Goal: Information Seeking & Learning: Learn about a topic

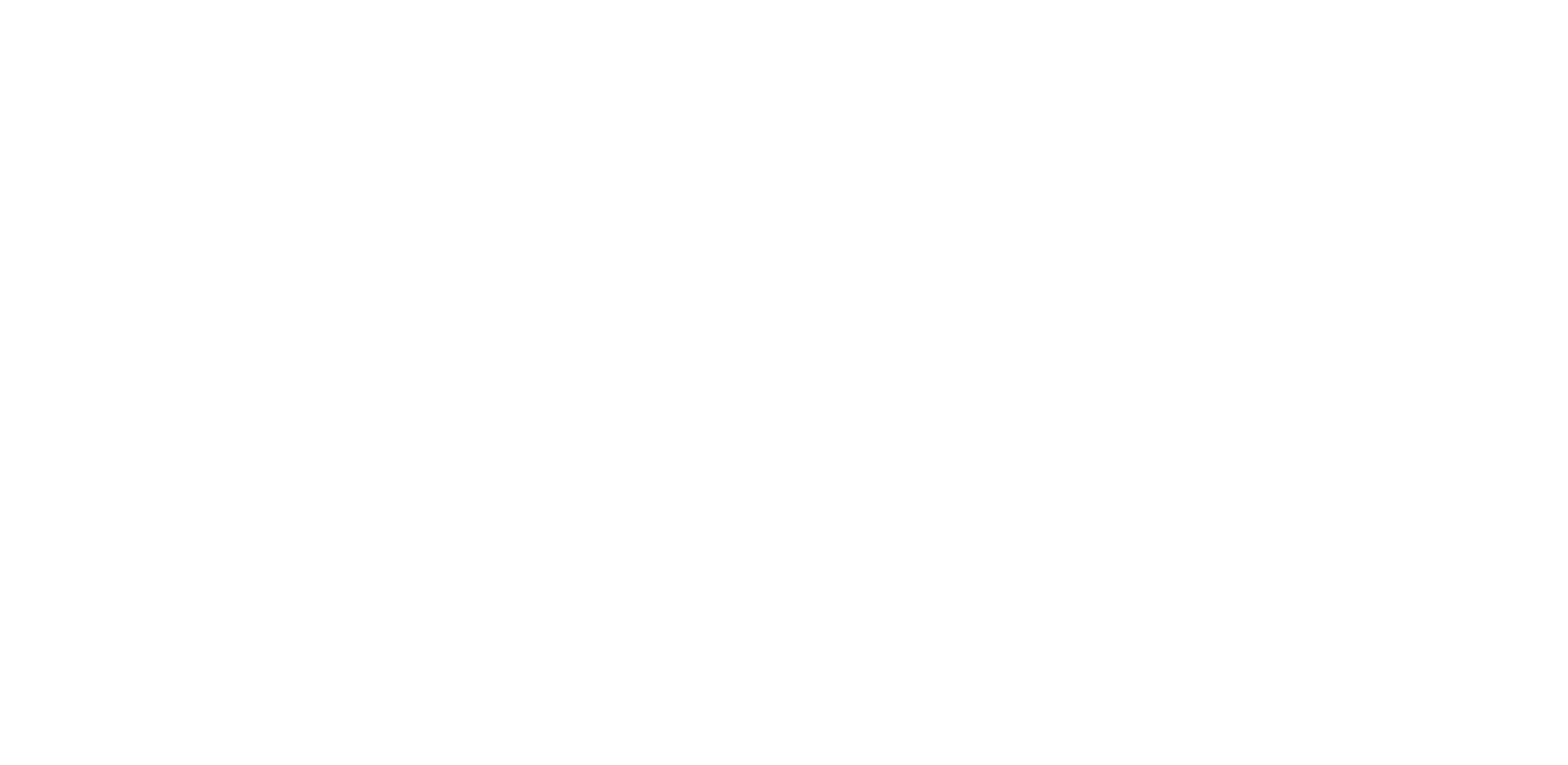
click at [458, 148] on div at bounding box center [784, 382] width 1568 height 765
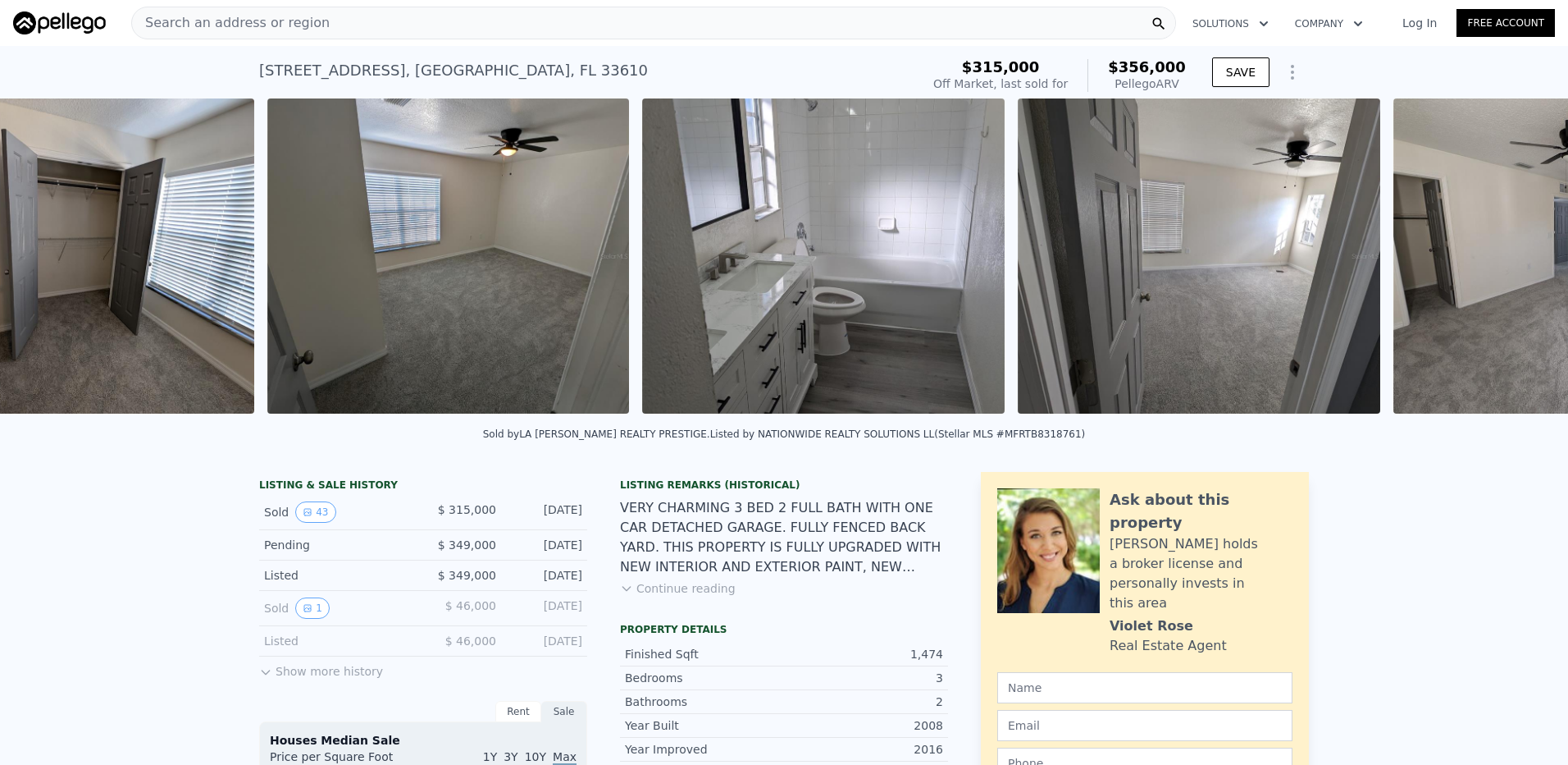
scroll to position [0, 7354]
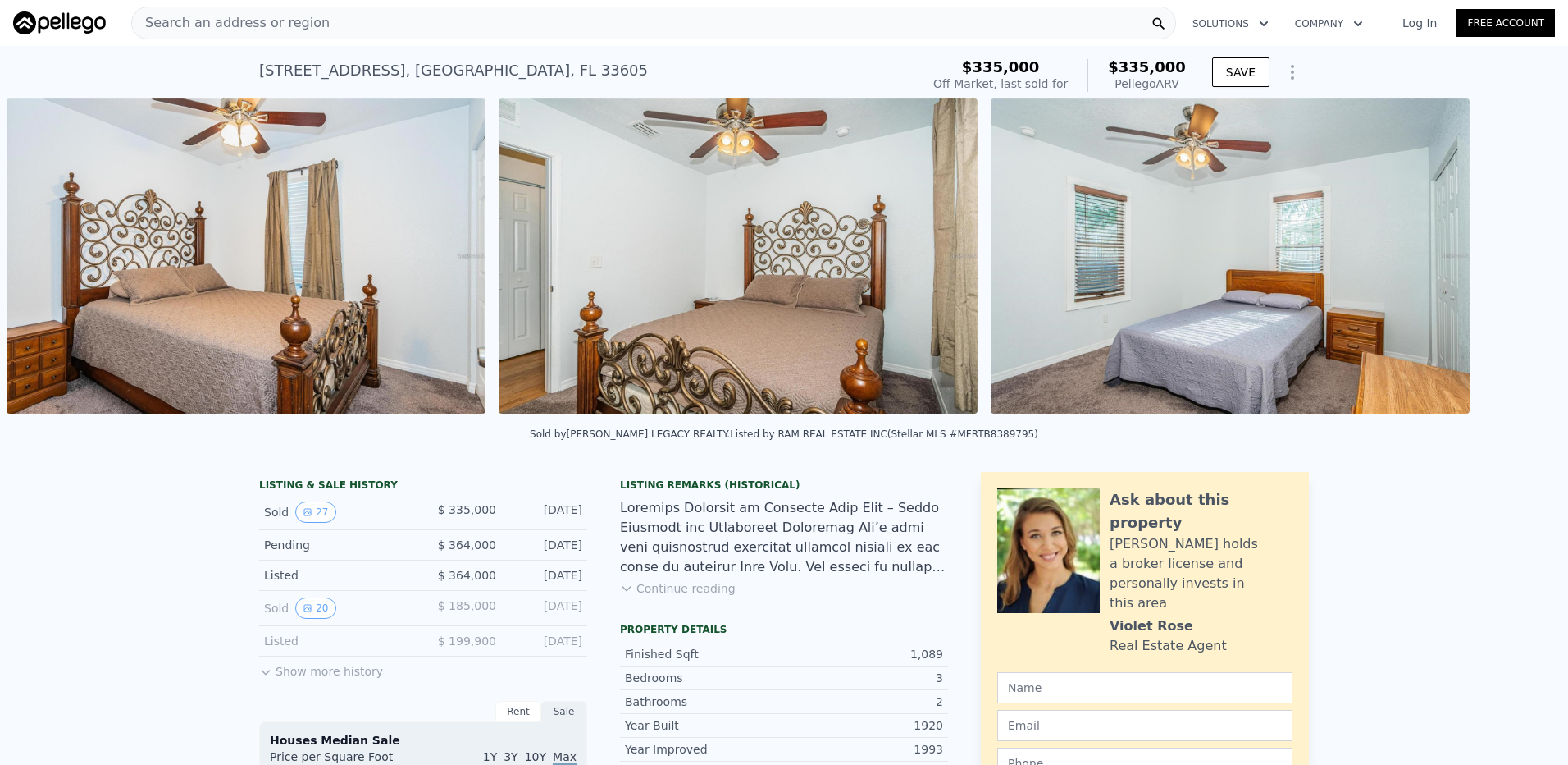
scroll to position [0, 8596]
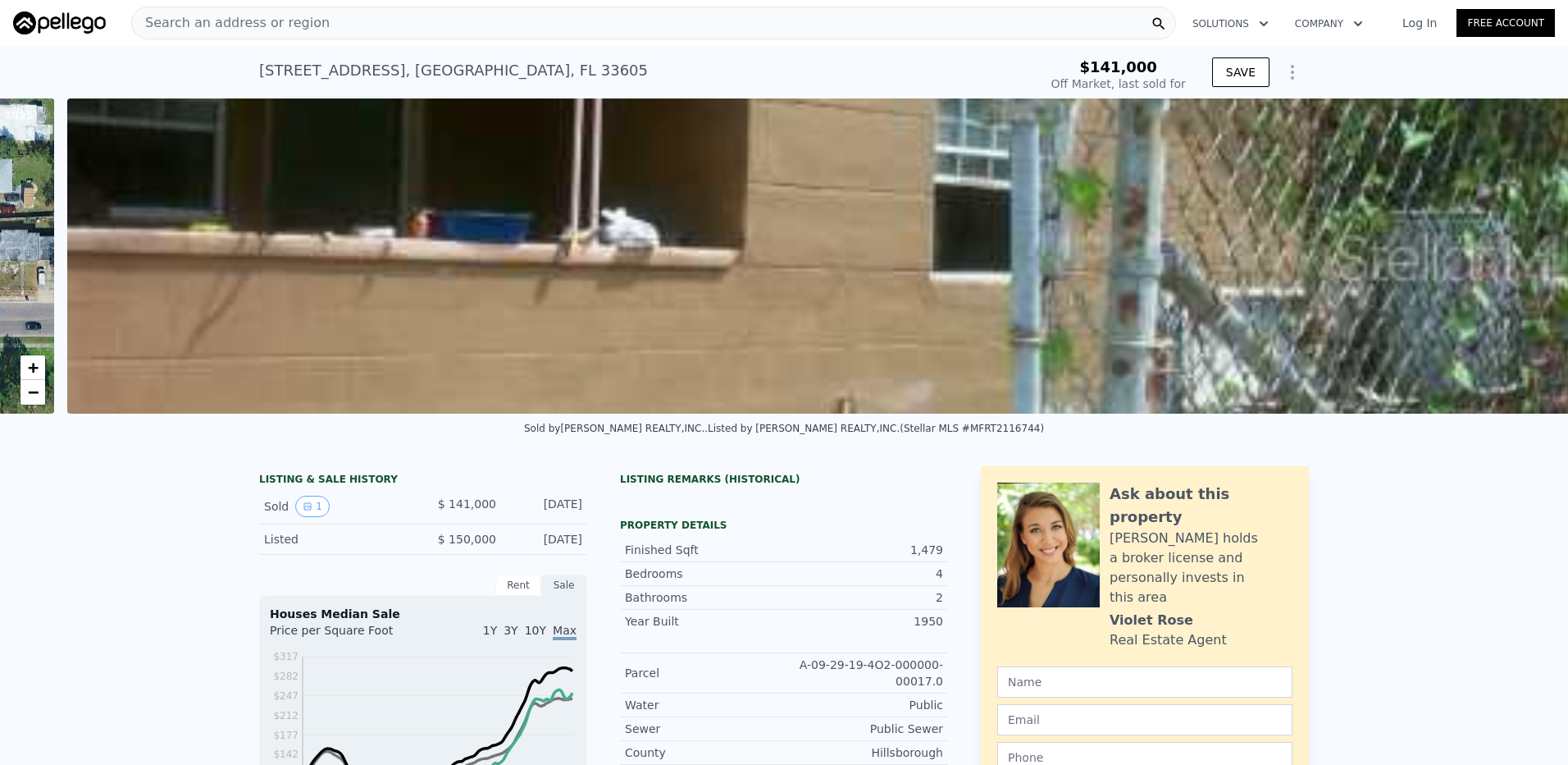
scroll to position [0, 750]
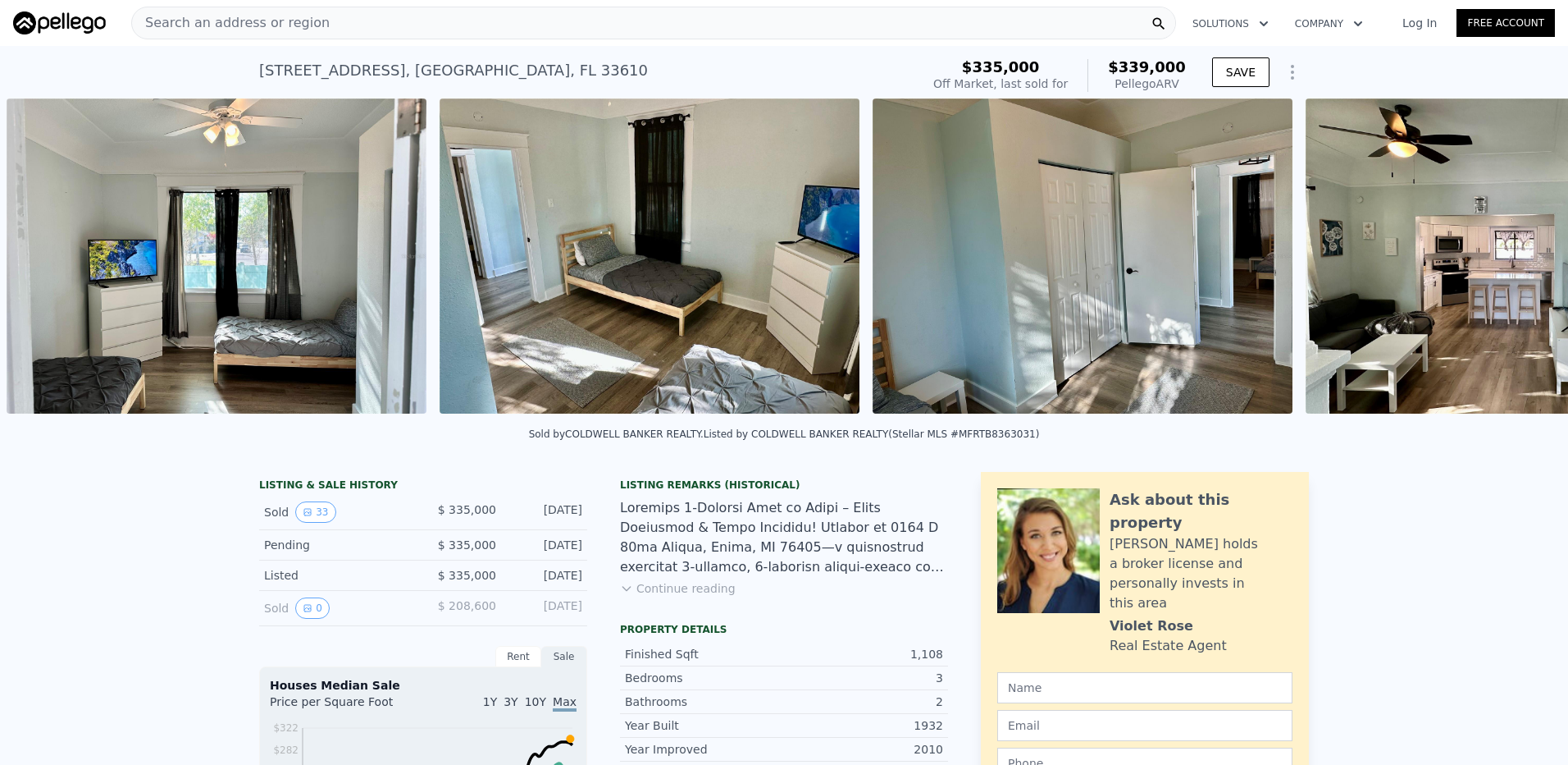
scroll to position [0, 5513]
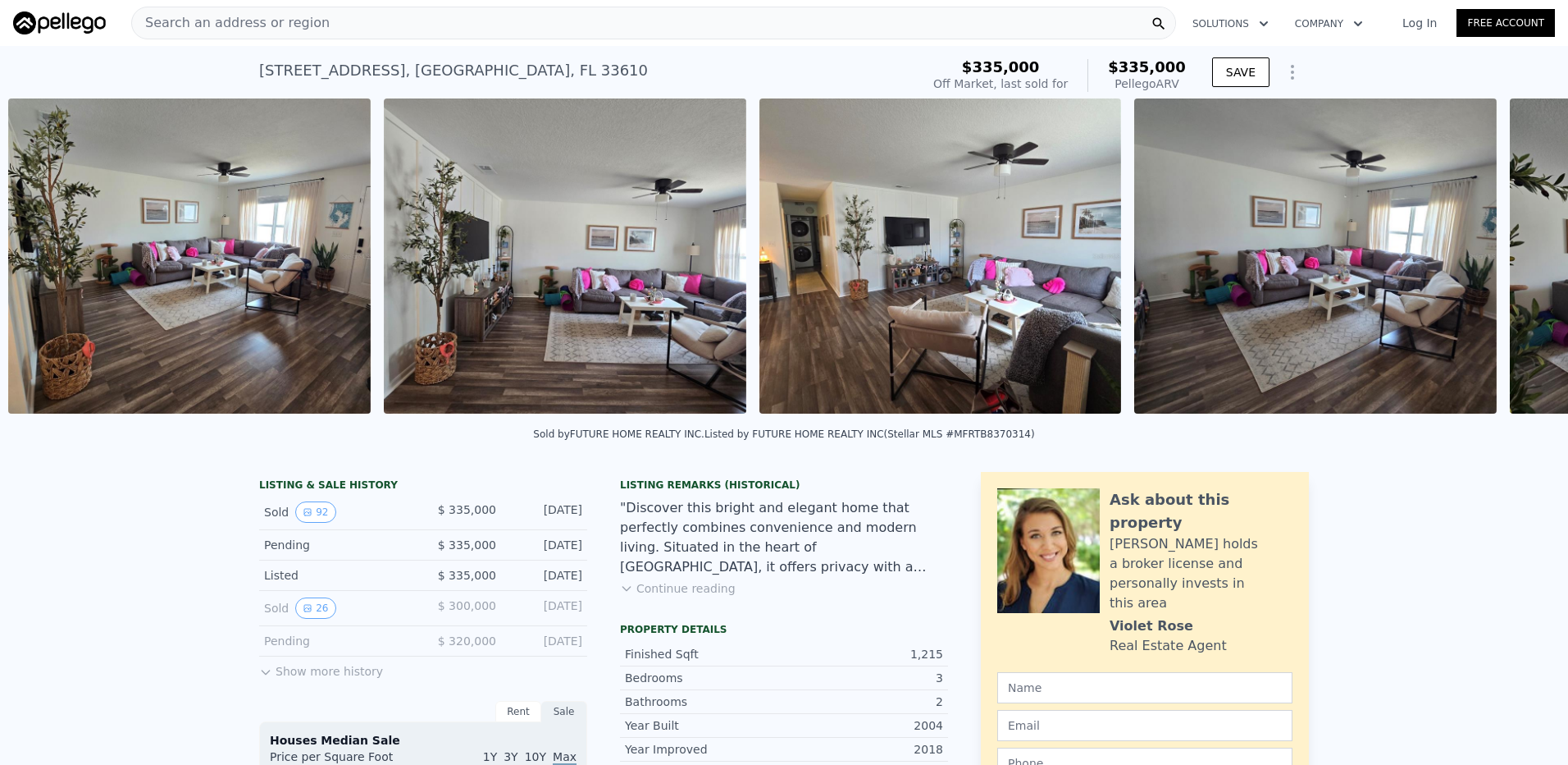
scroll to position [0, 7095]
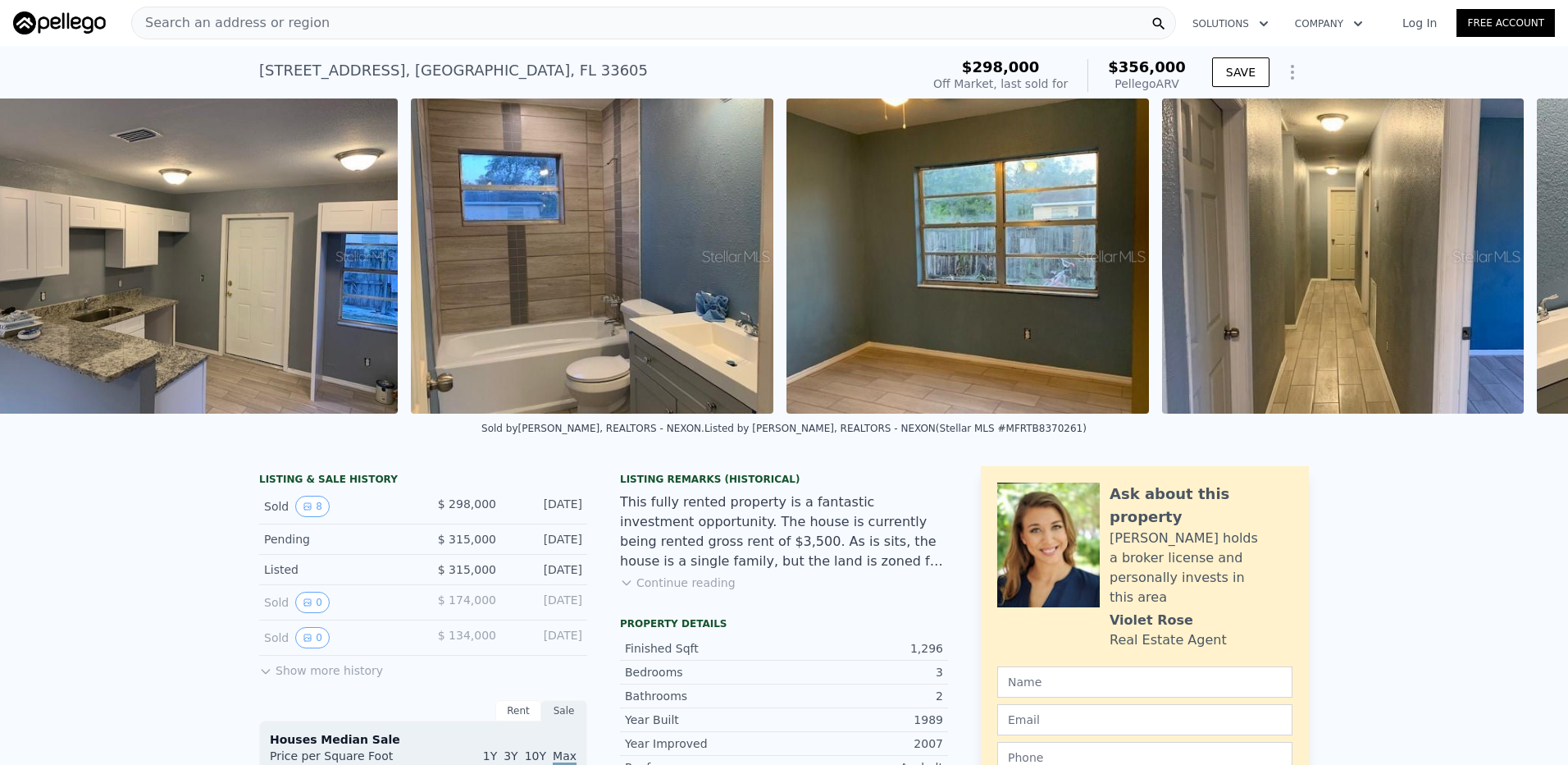
scroll to position [0, 1934]
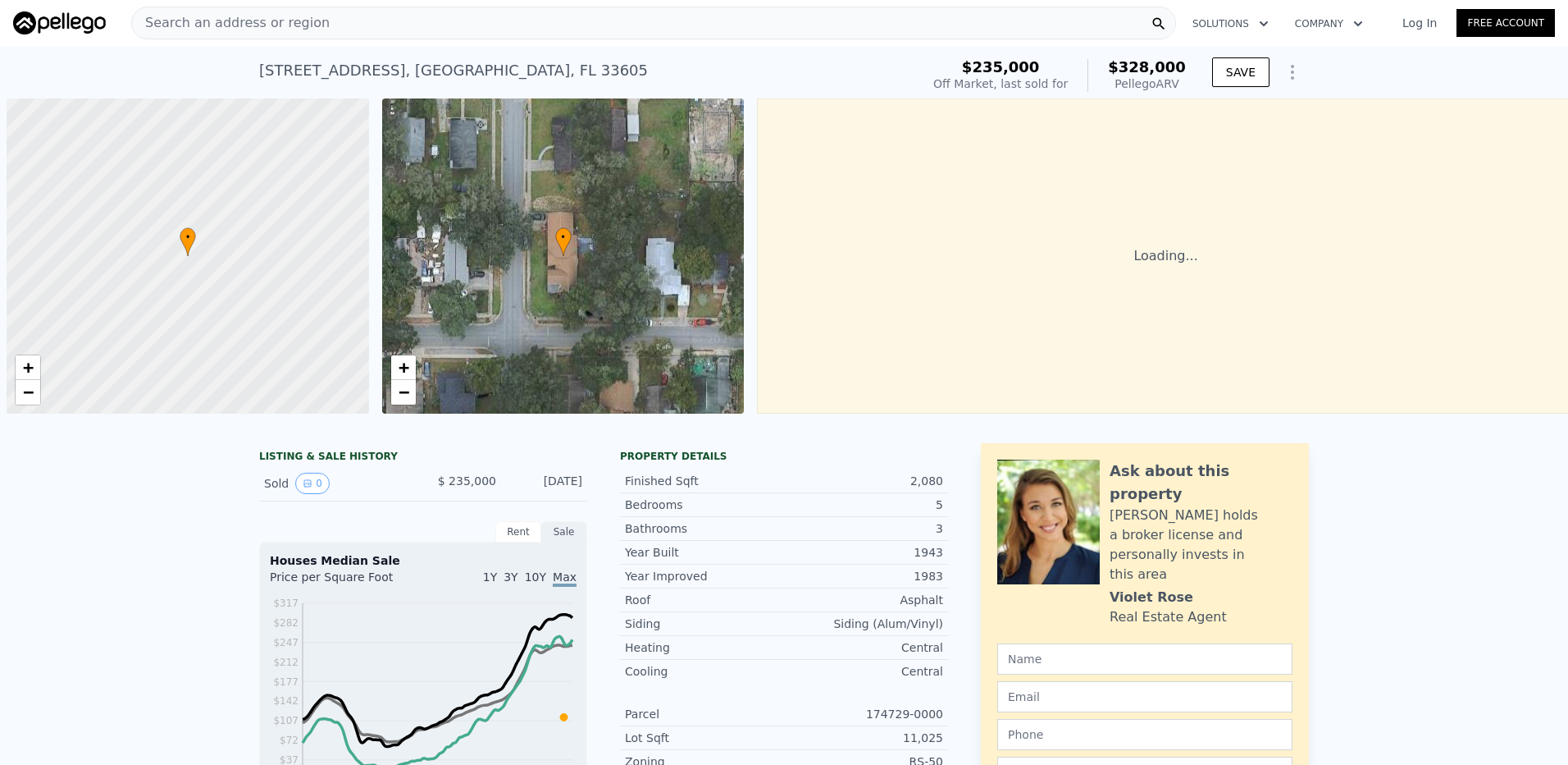
scroll to position [0, 7]
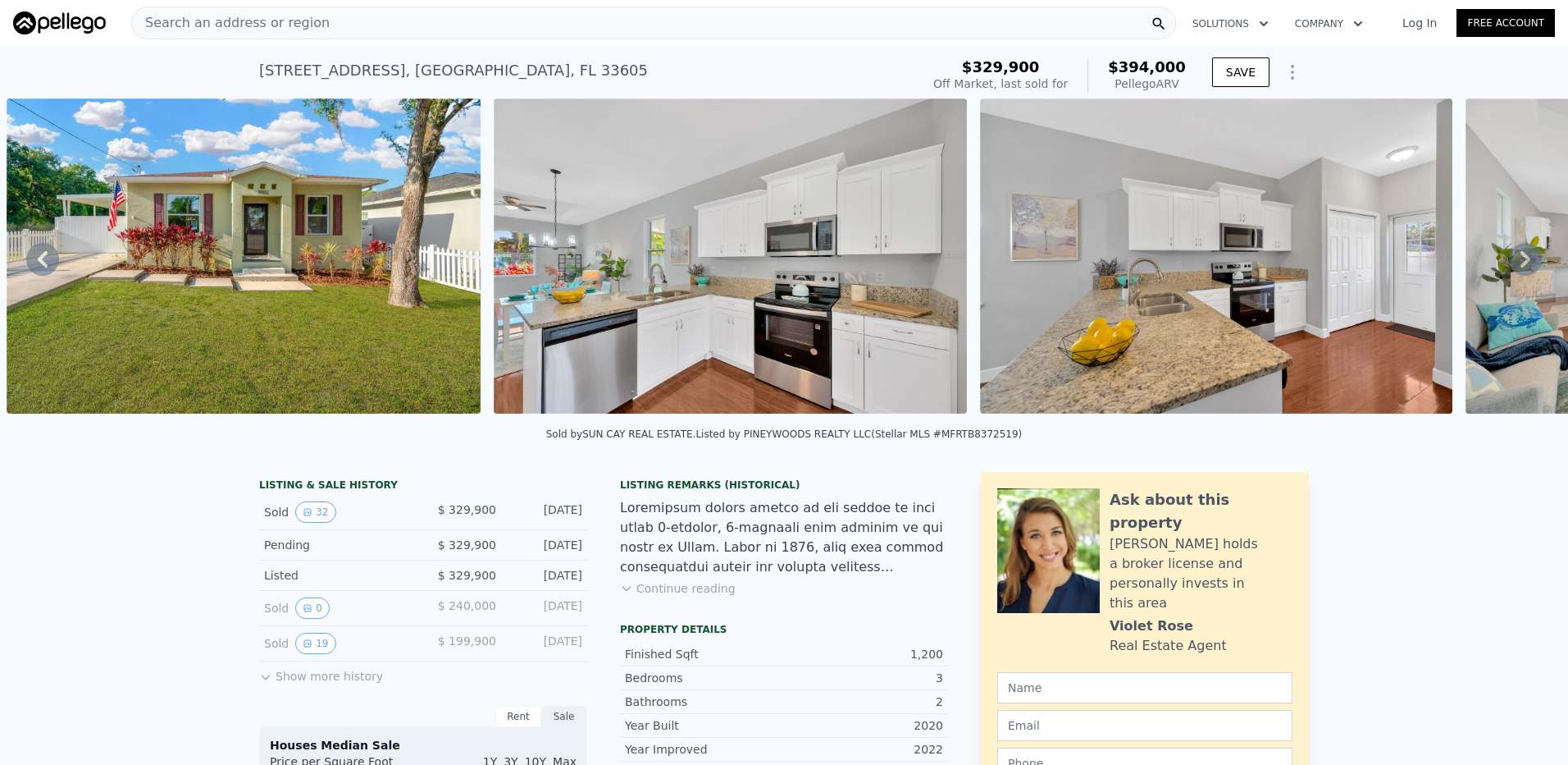
scroll to position [0, 1237]
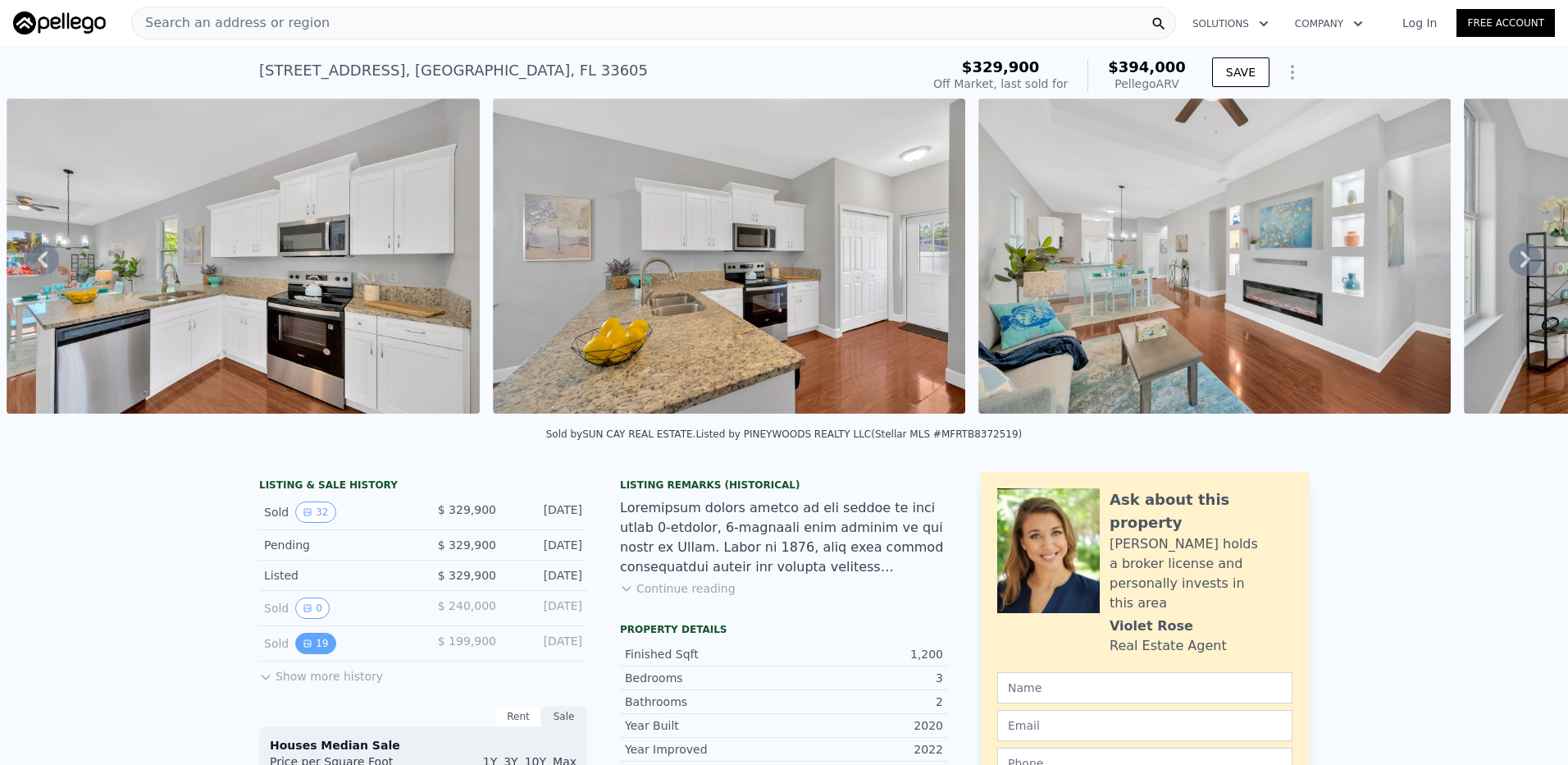
click at [317, 652] on button "19" at bounding box center [315, 643] width 40 height 21
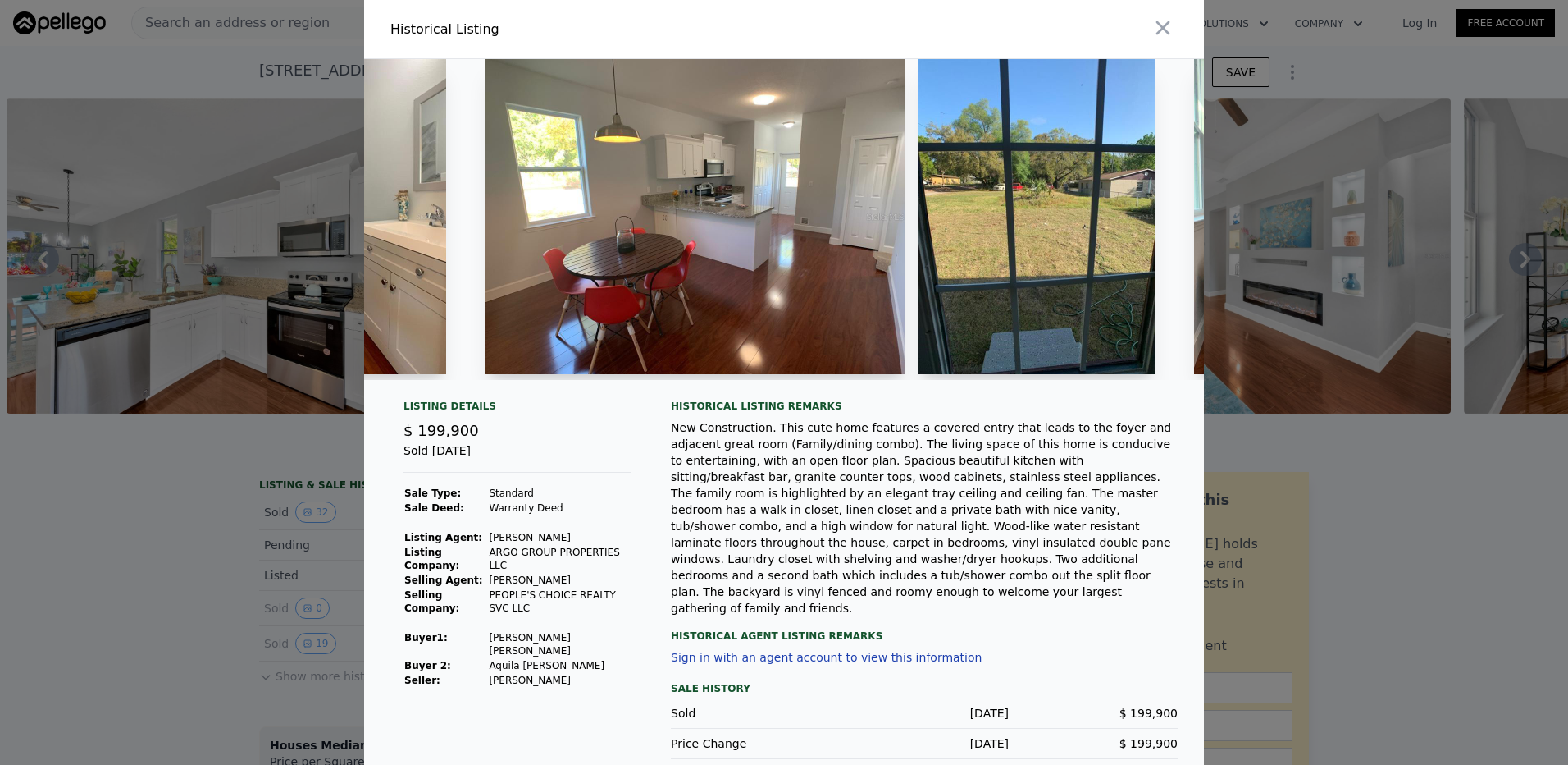
scroll to position [0, 2305]
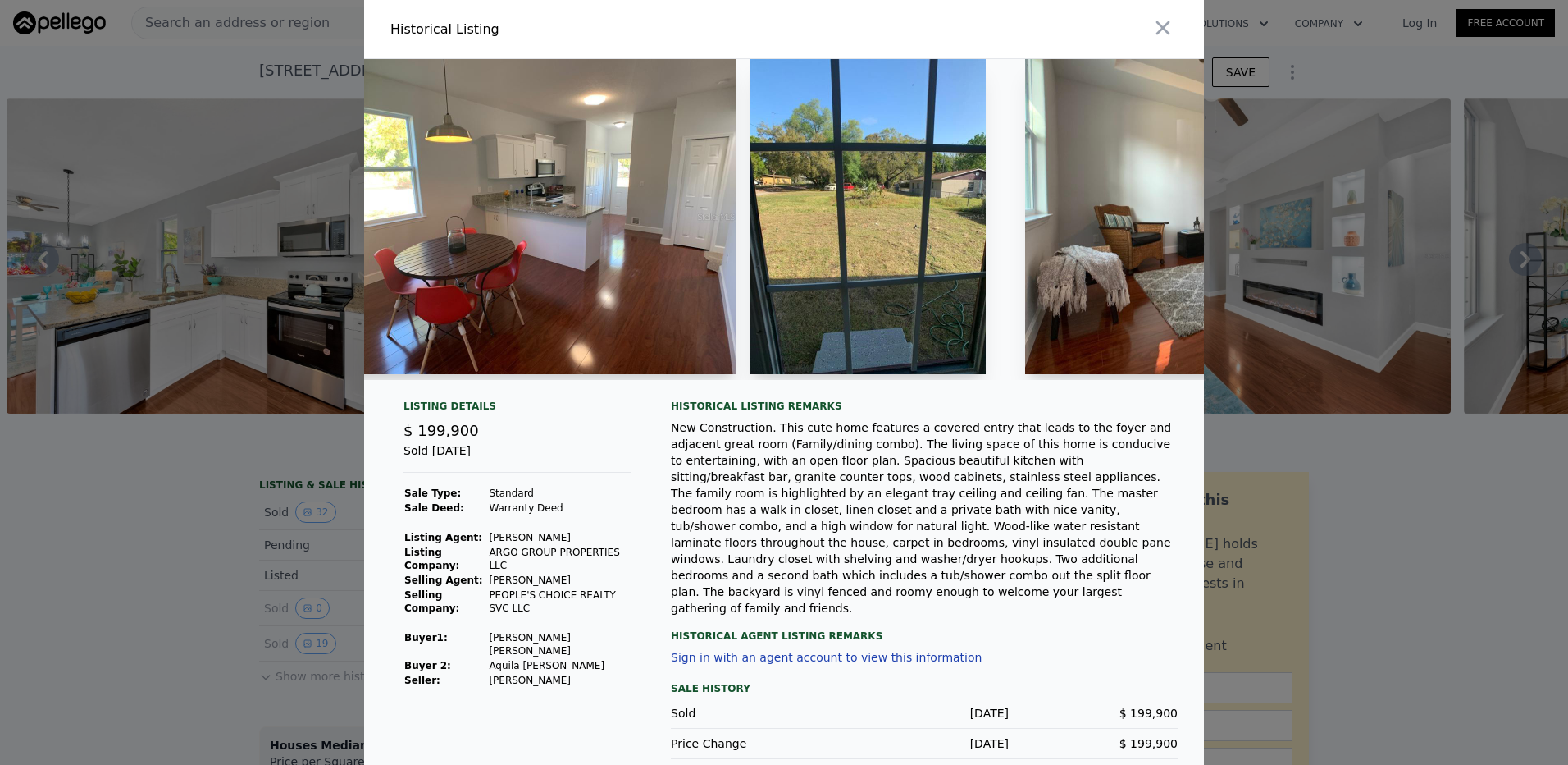
click at [1168, 36] on icon "button" at bounding box center [1162, 27] width 23 height 23
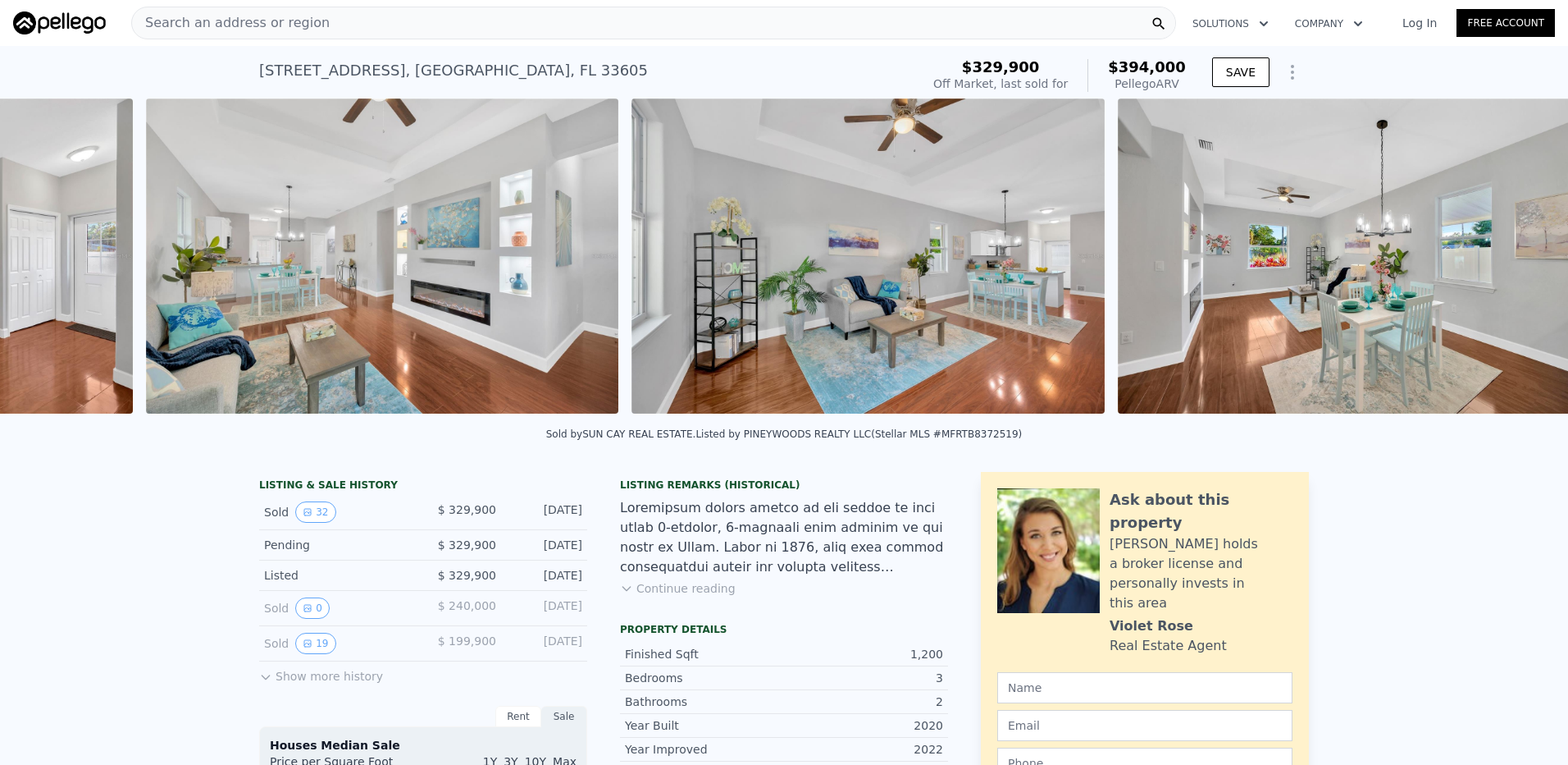
scroll to position [0, 2209]
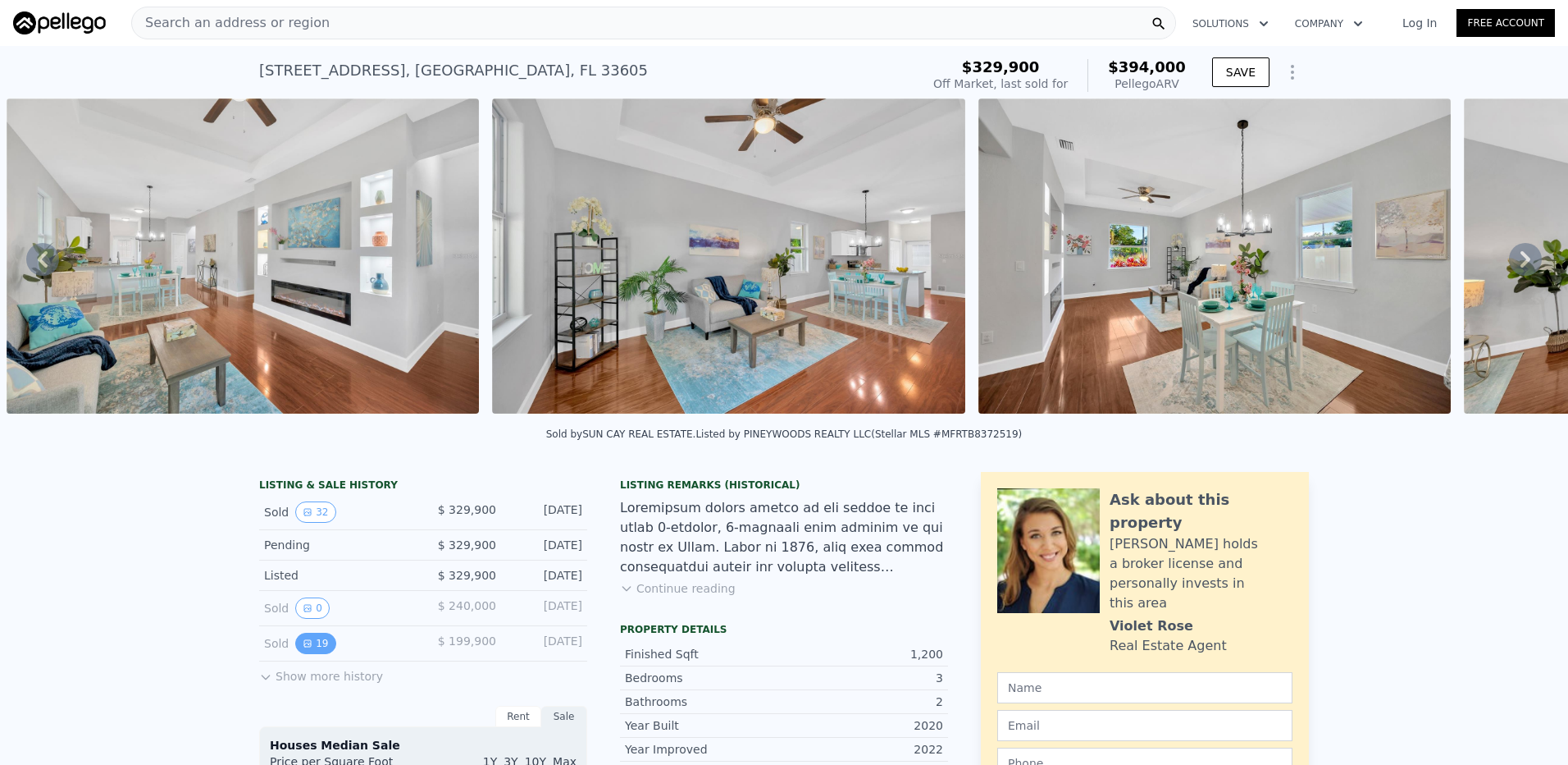
click at [299, 654] on button "19" at bounding box center [315, 643] width 40 height 21
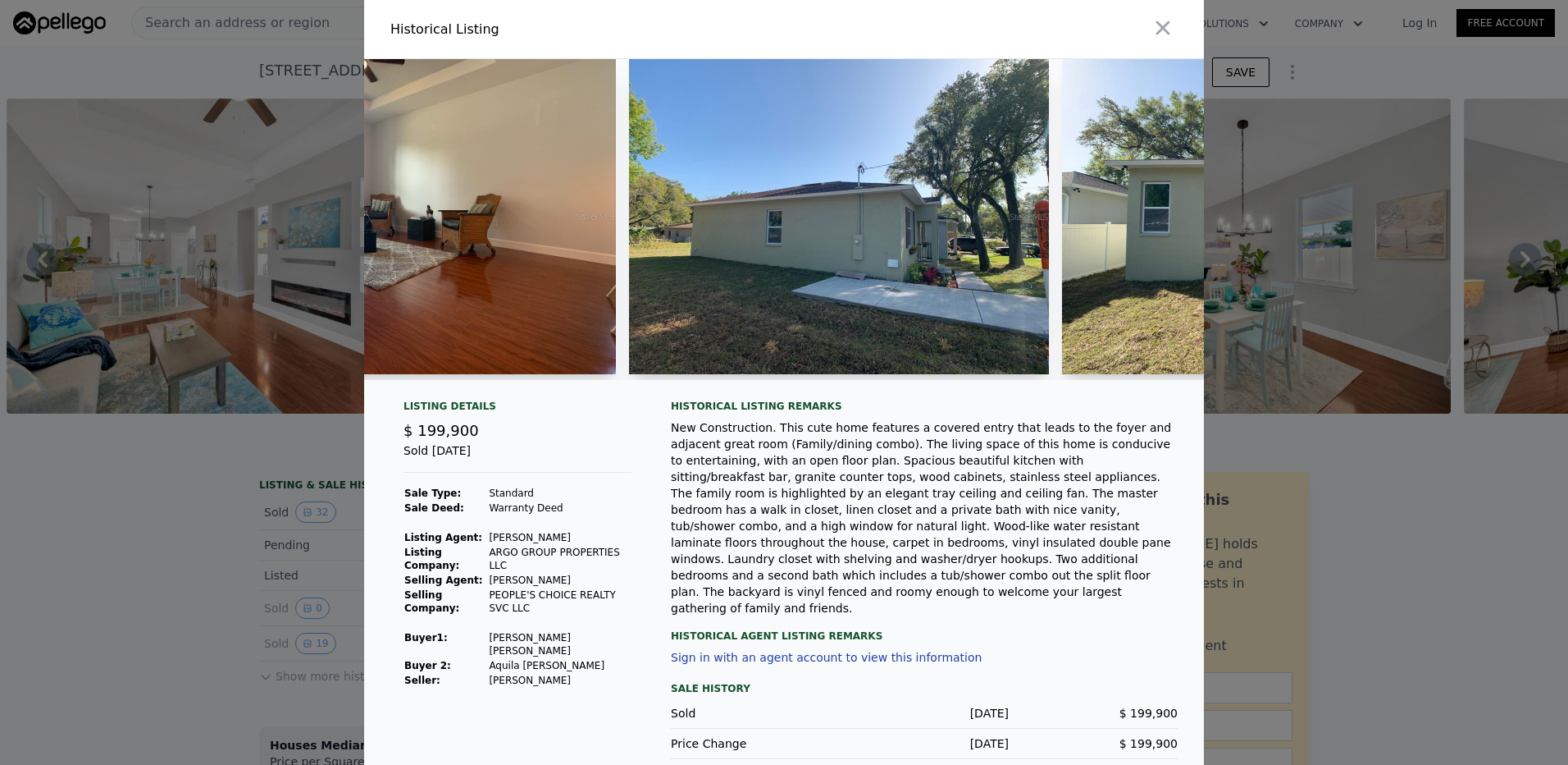
scroll to position [0, 4534]
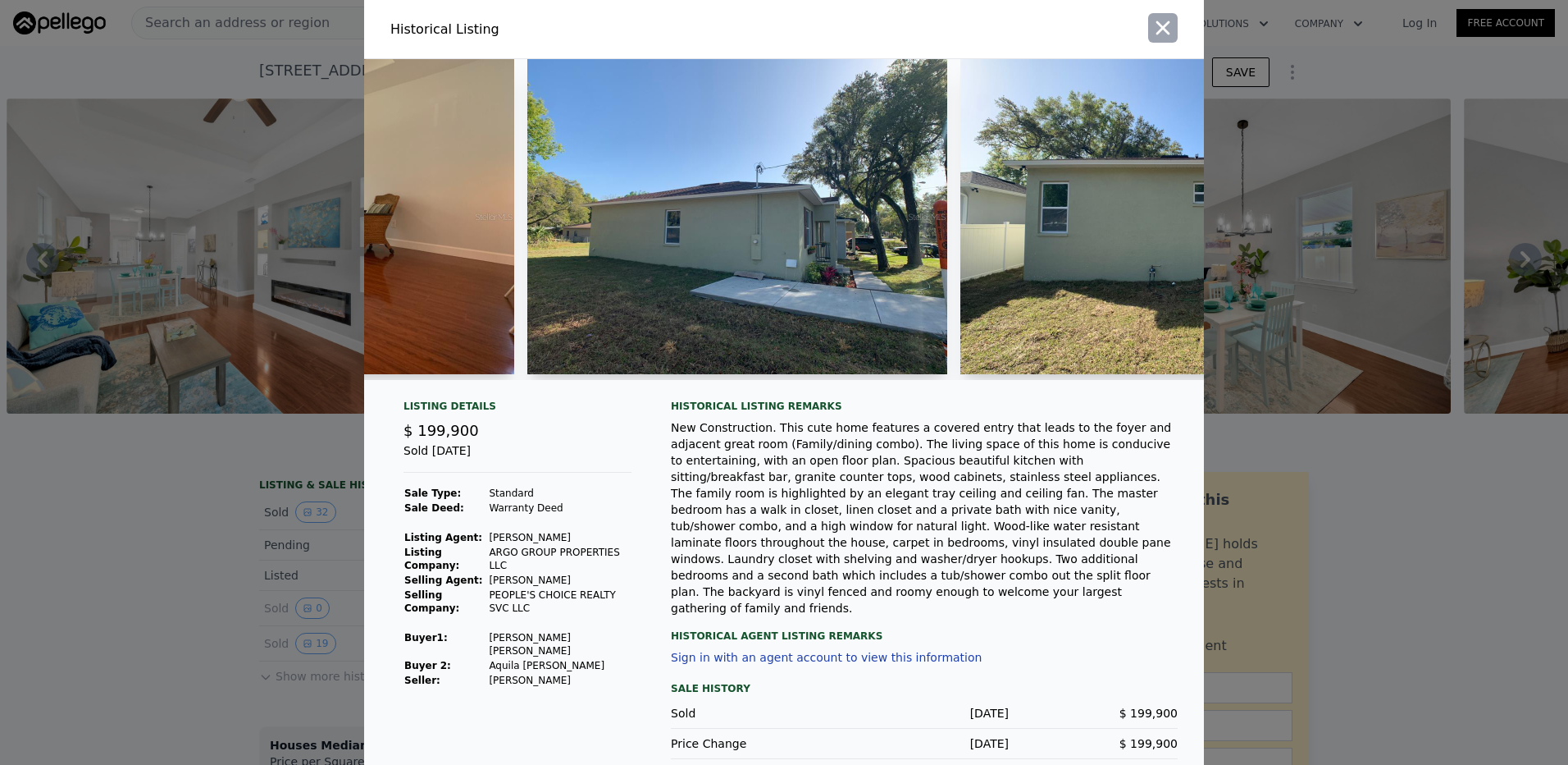
click at [1157, 26] on icon "button" at bounding box center [1162, 27] width 23 height 23
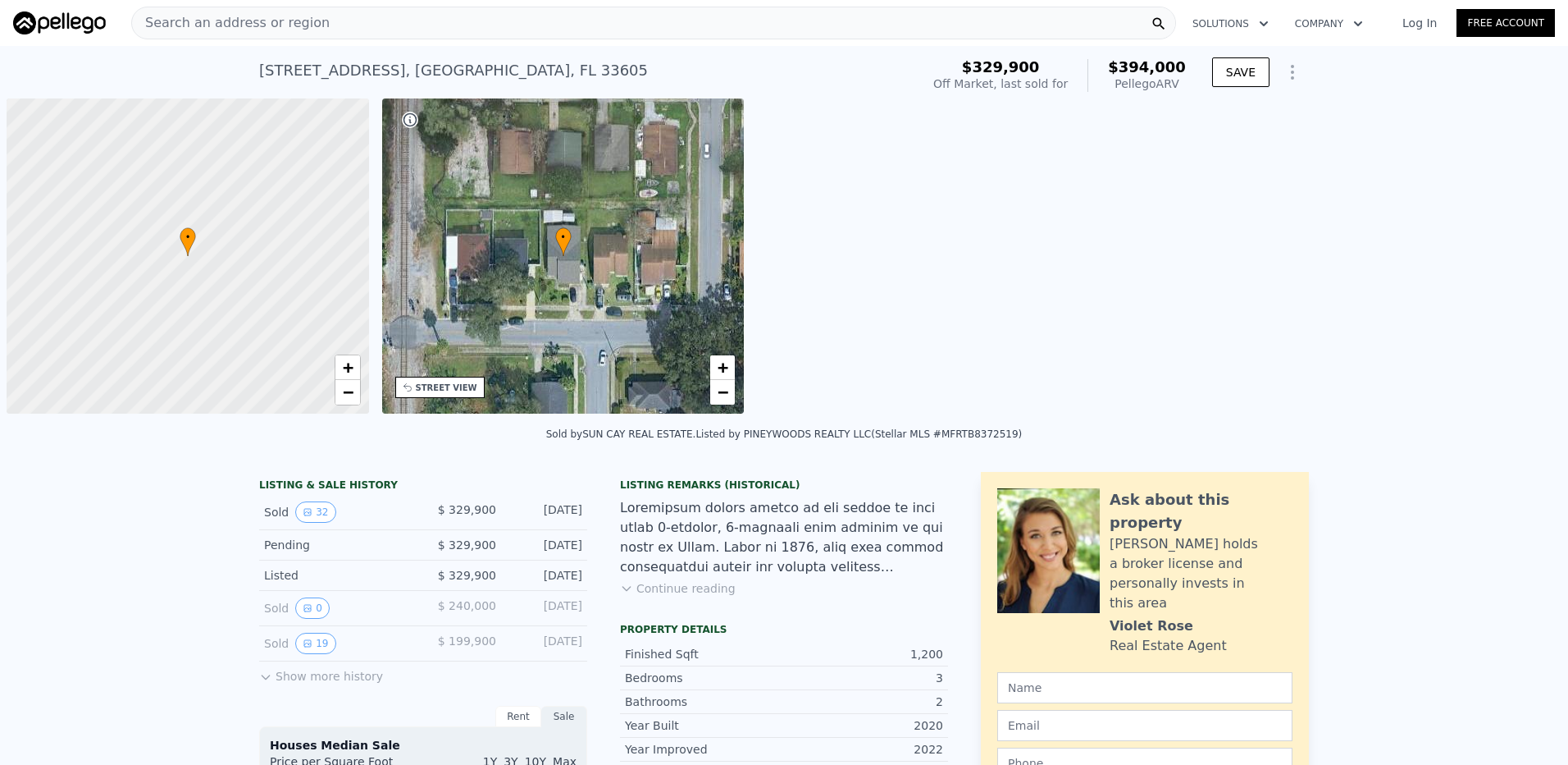
scroll to position [0, 7]
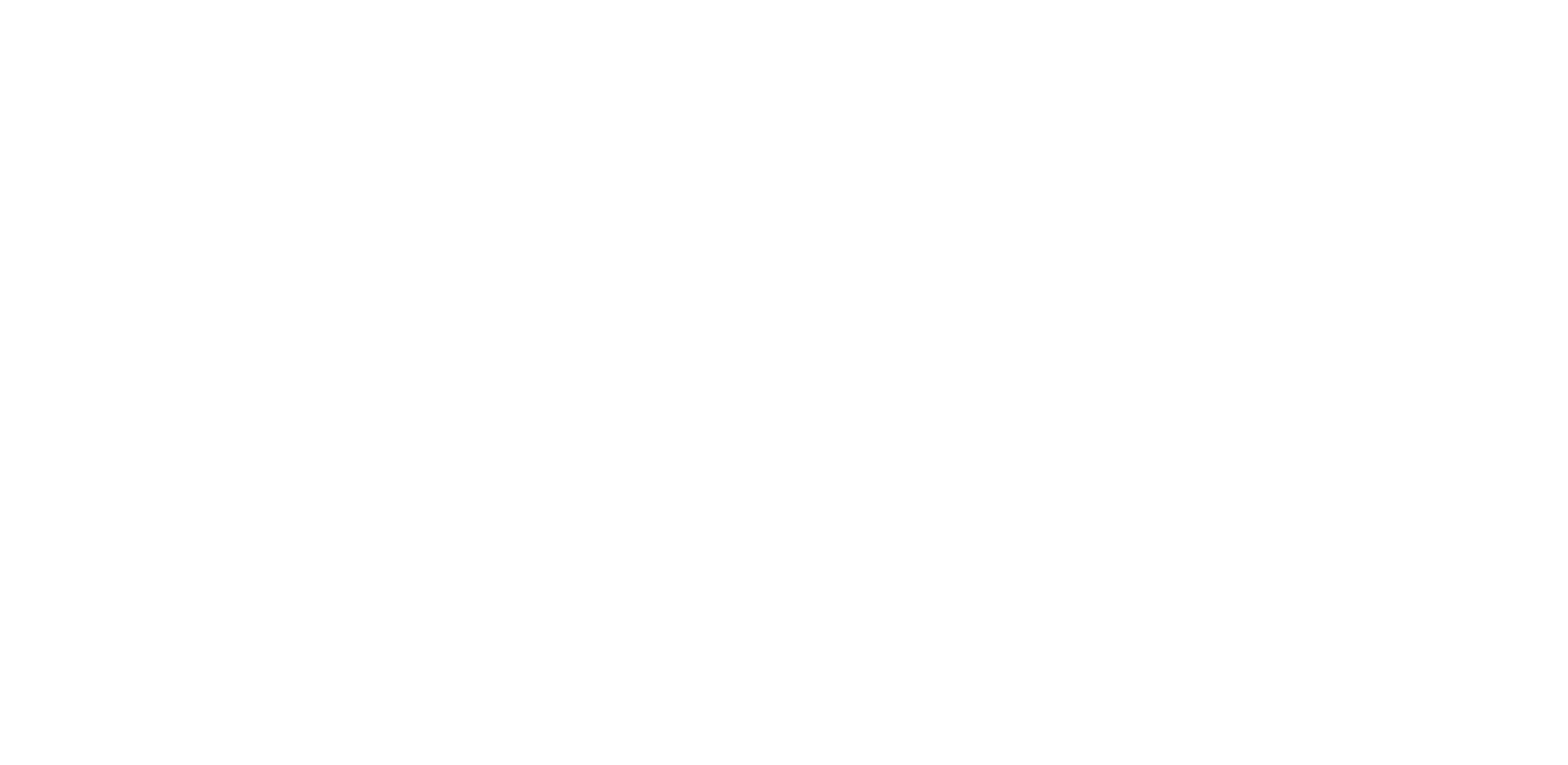
click at [372, 101] on div at bounding box center [784, 382] width 1568 height 765
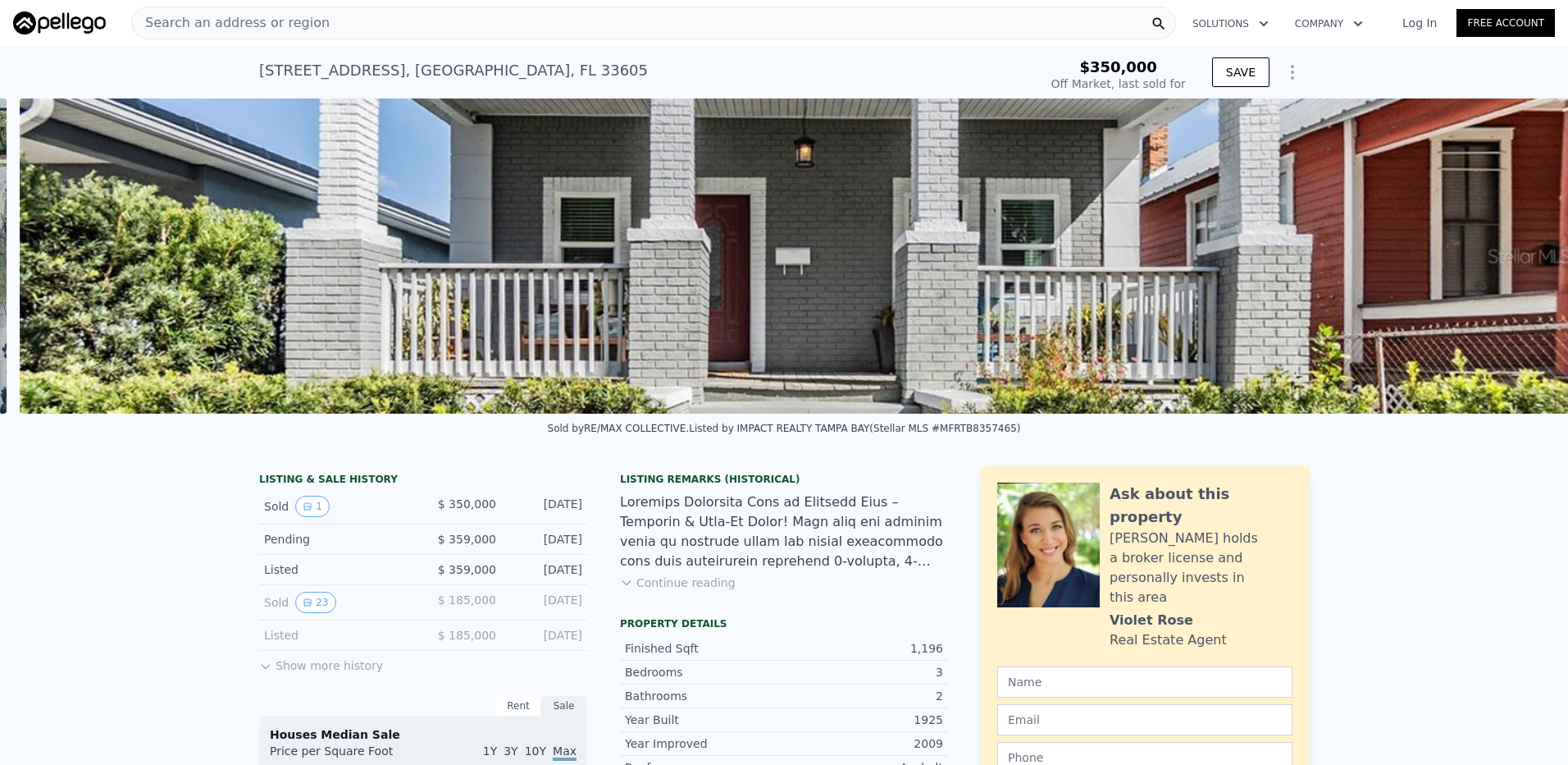
scroll to position [0, 750]
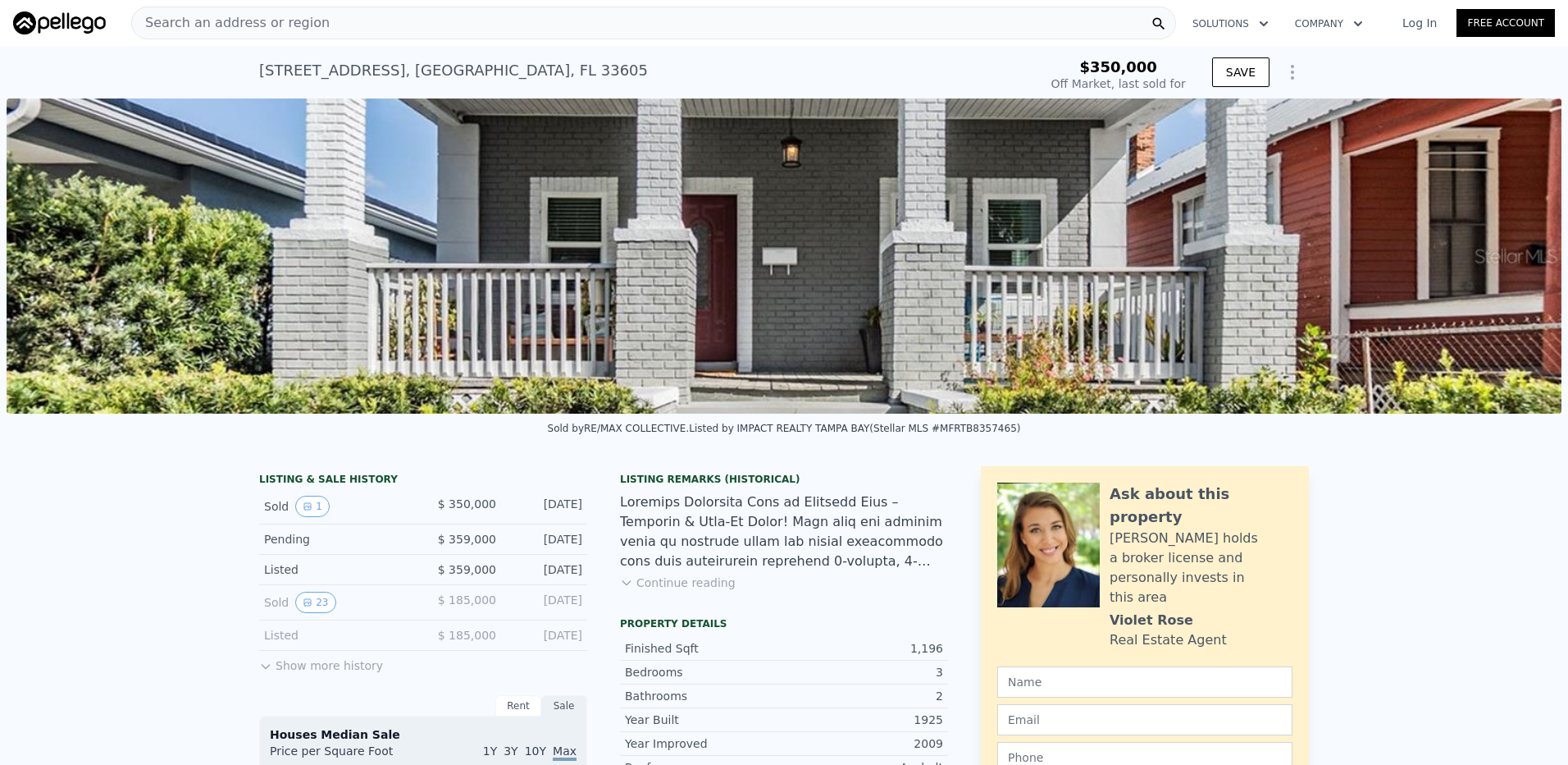
type input "$ 346,000"
type input "-$ 49,021"
click at [303, 607] on icon "View historical data" at bounding box center [307, 602] width 10 height 10
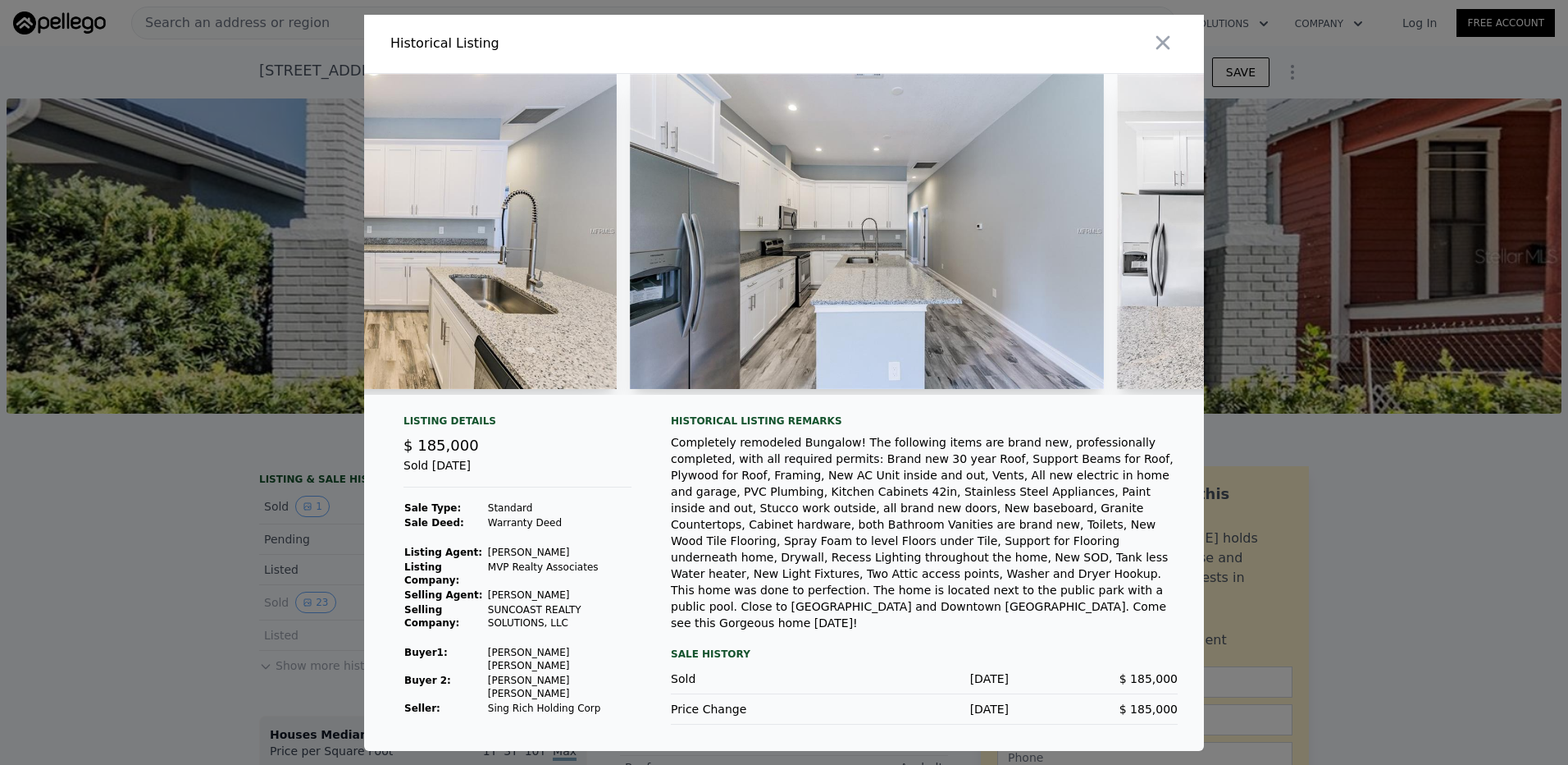
scroll to position [0, 2745]
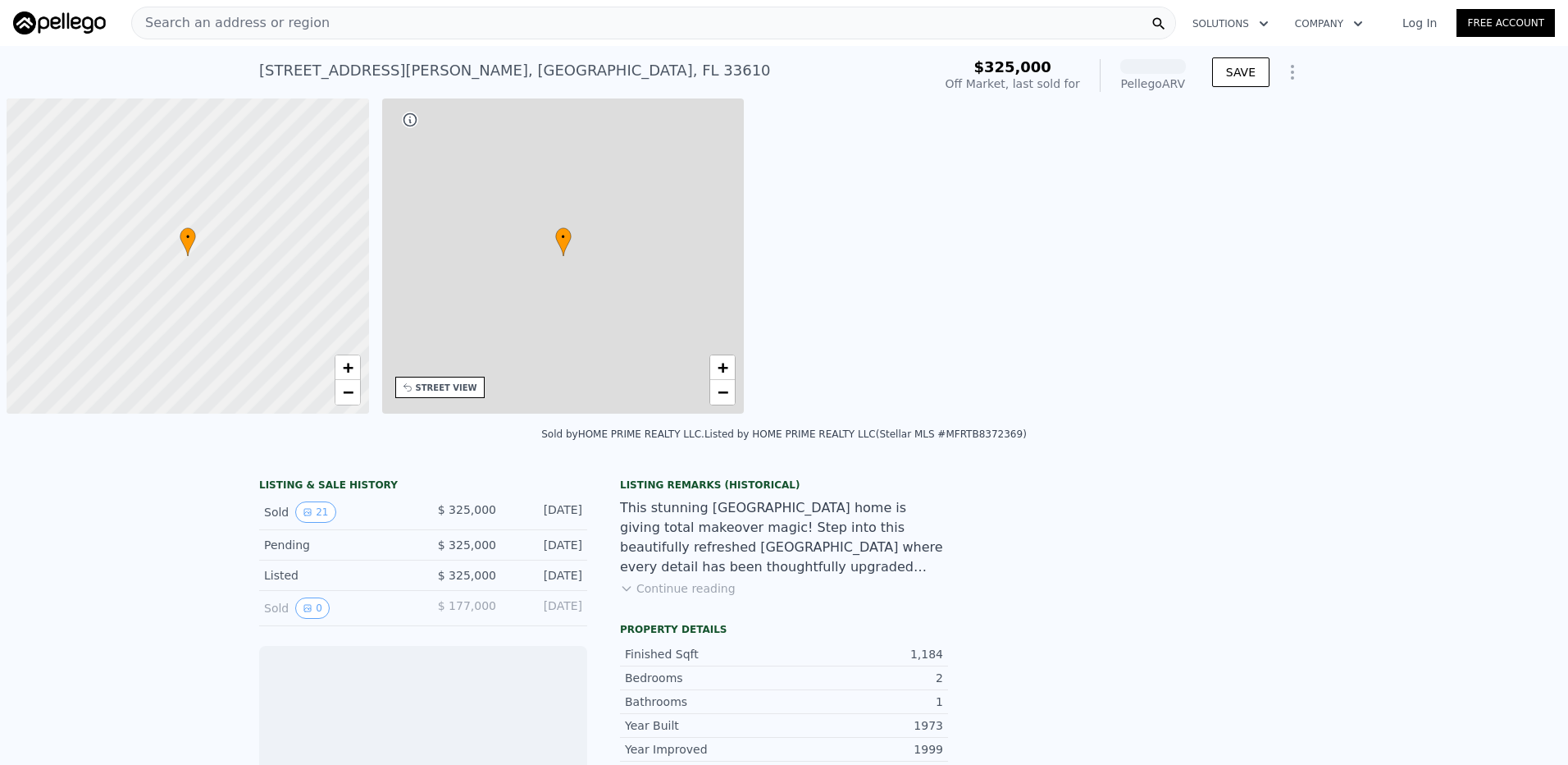
scroll to position [0, 7]
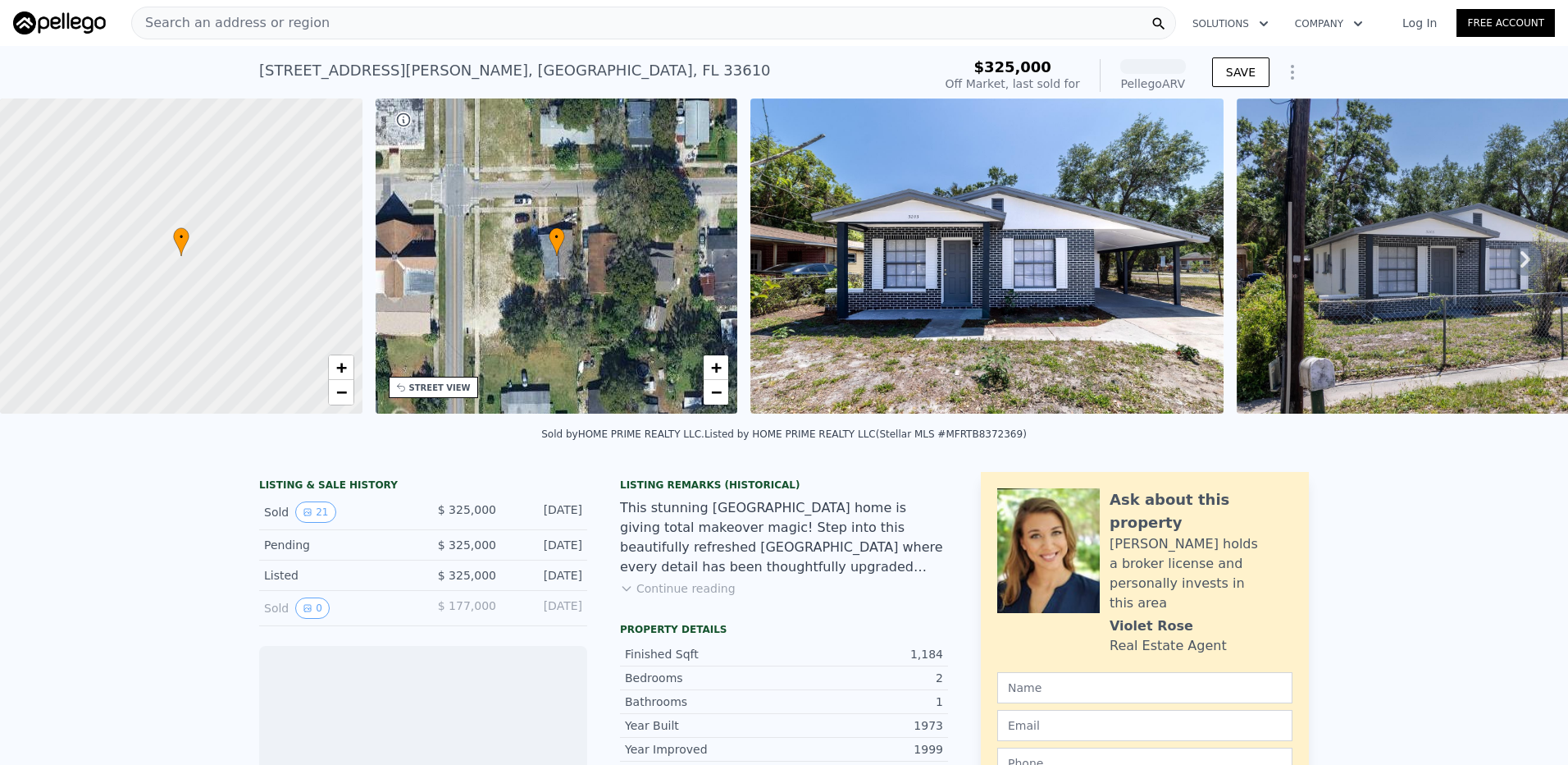
click at [1041, 325] on img at bounding box center [986, 256] width 472 height 315
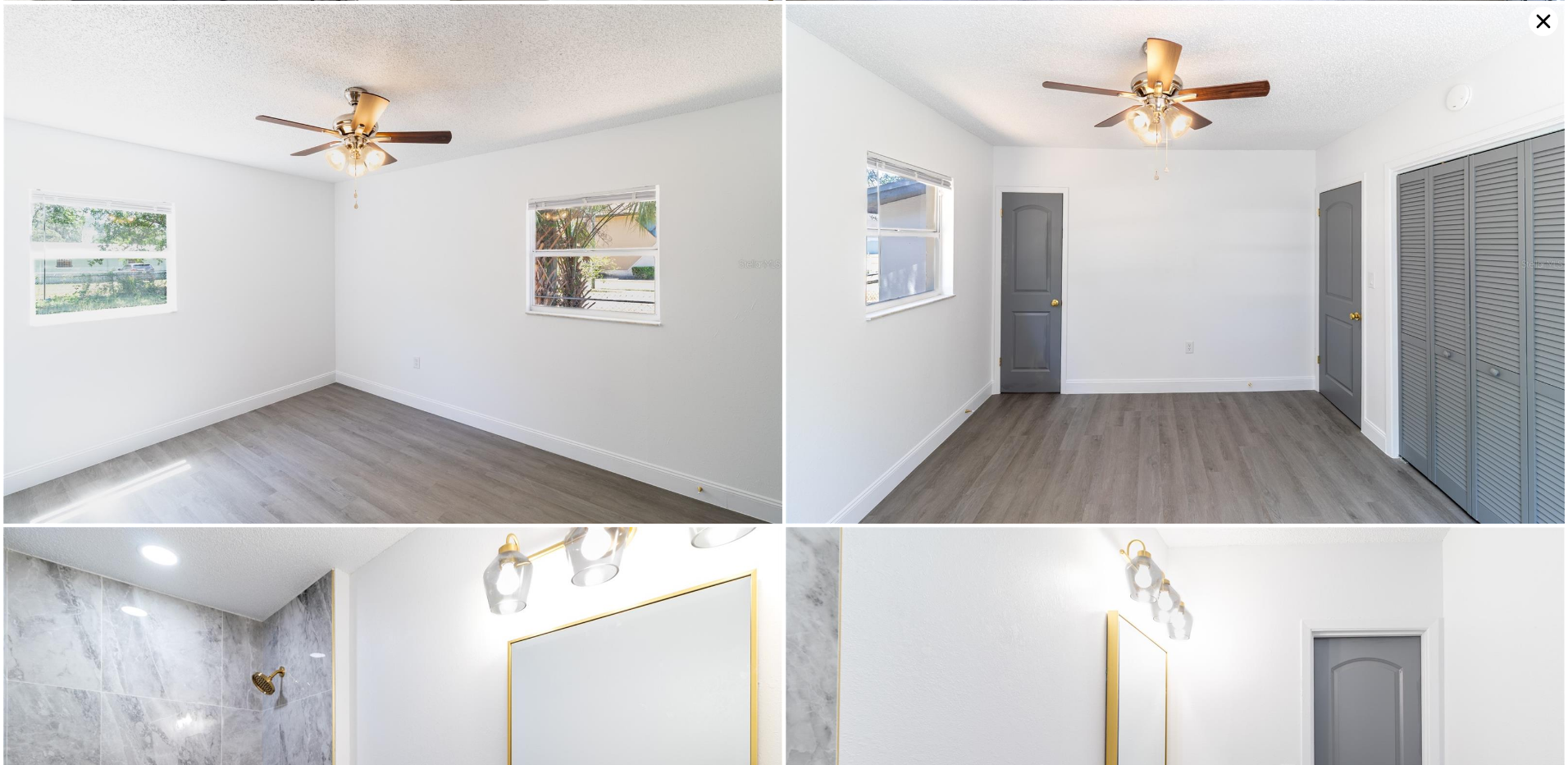
scroll to position [3630, 0]
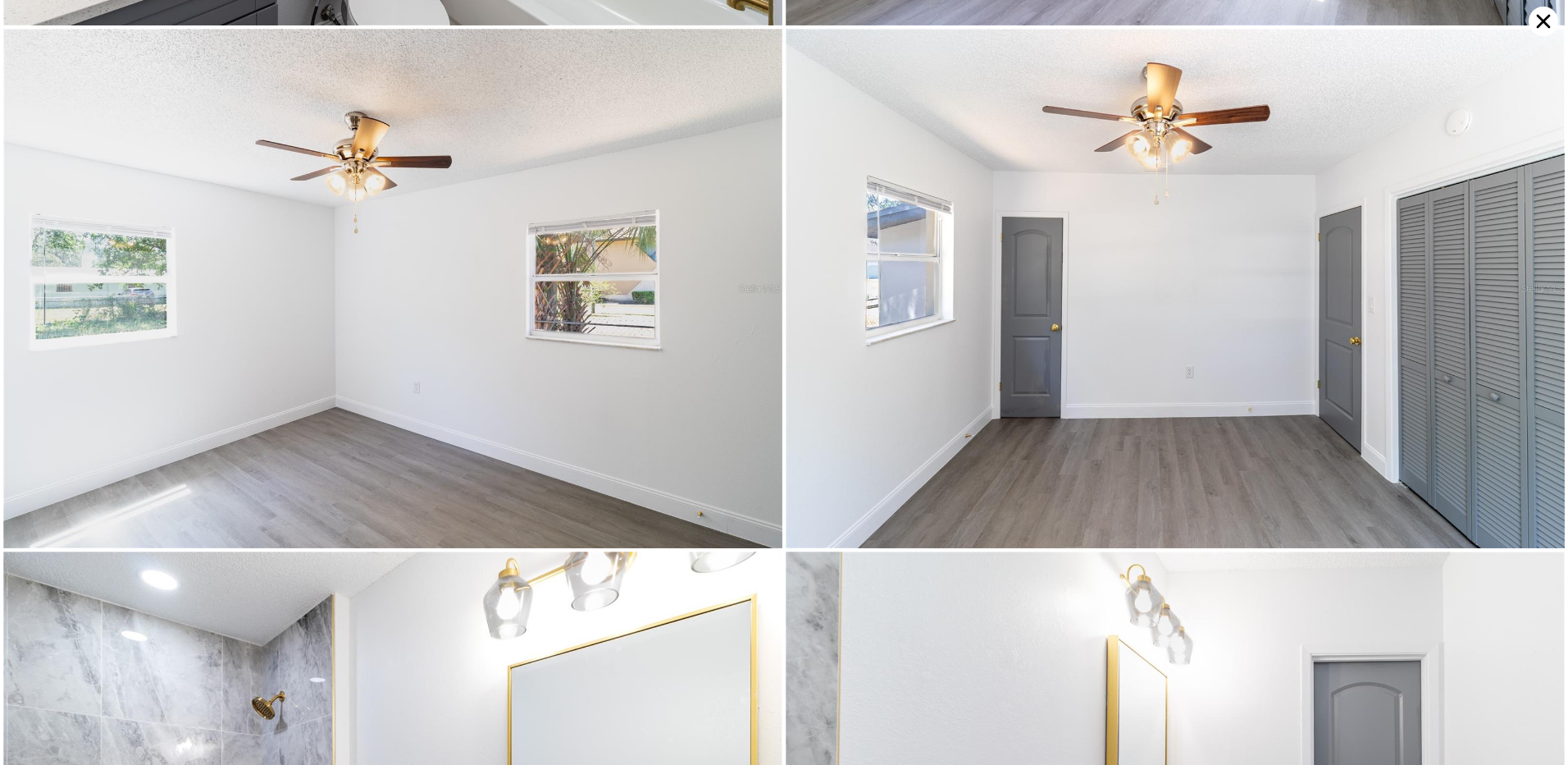
click at [1549, 24] on icon at bounding box center [1543, 21] width 30 height 30
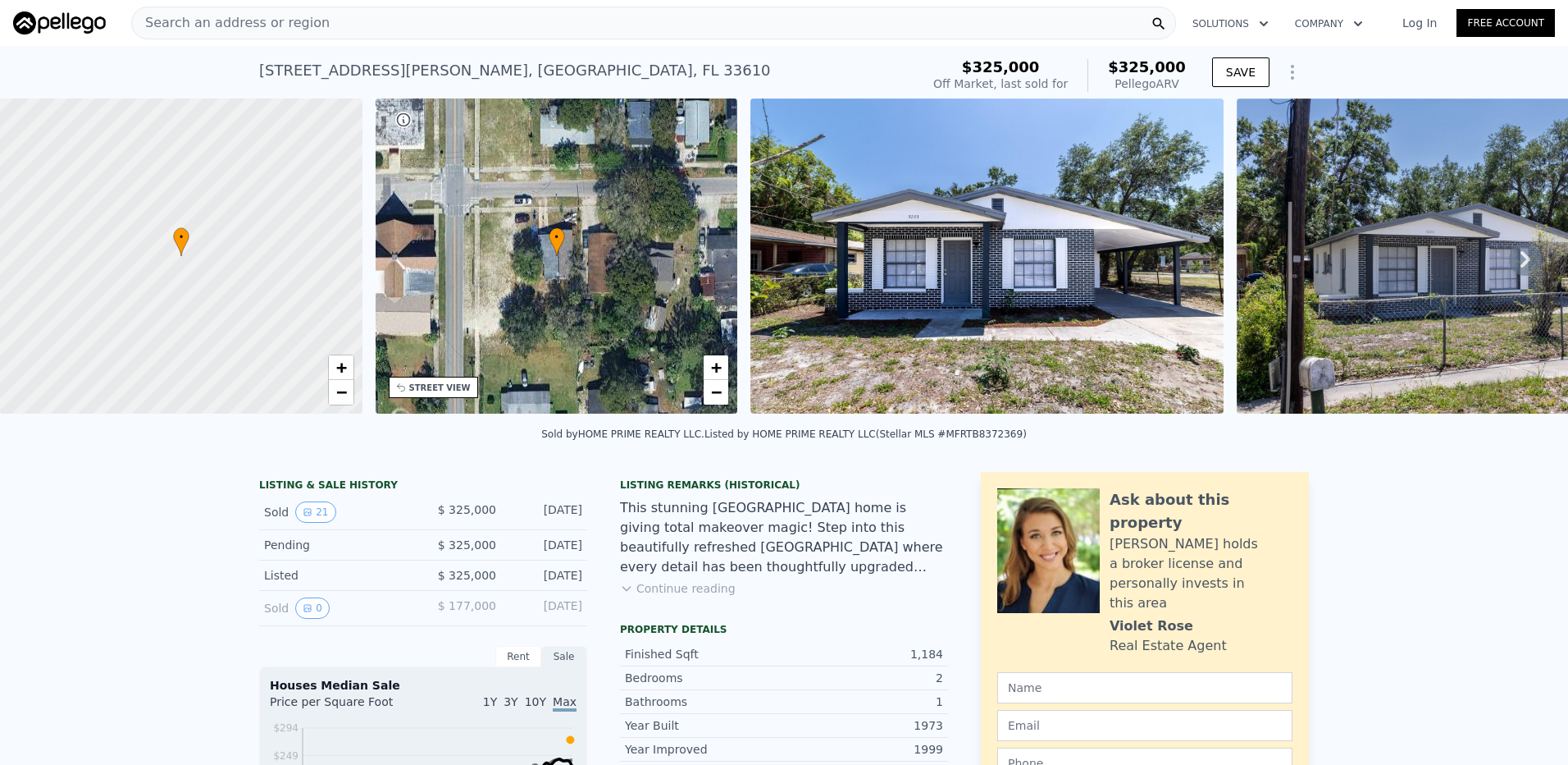
click at [657, 590] on div "Listing Remarks (Historical) This stunning Tampa Bay home is giving total makeo…" at bounding box center [783, 547] width 328 height 138
click at [658, 596] on button "Continue reading" at bounding box center [677, 588] width 116 height 16
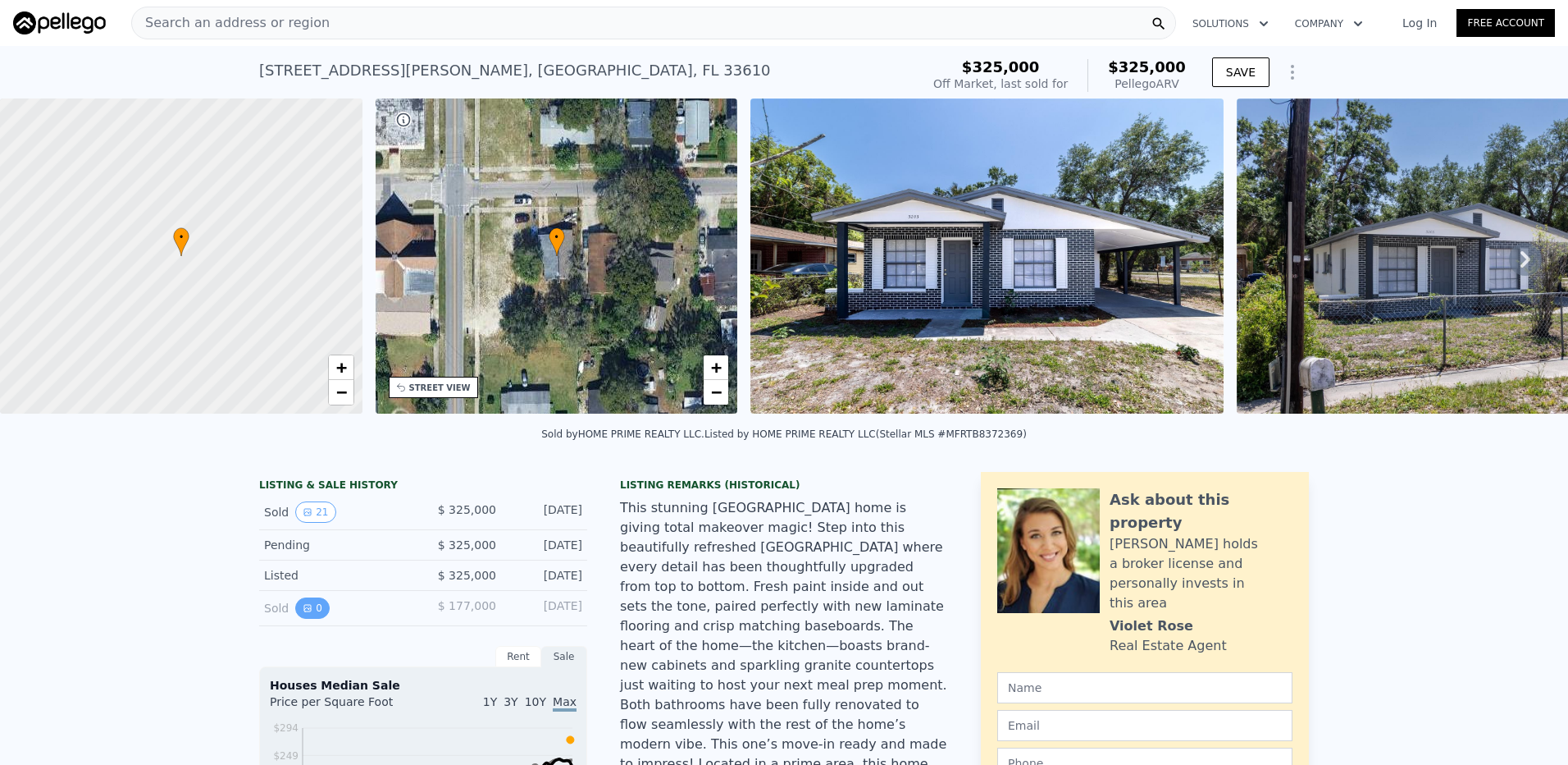
click at [302, 613] on icon "View historical data" at bounding box center [307, 608] width 10 height 10
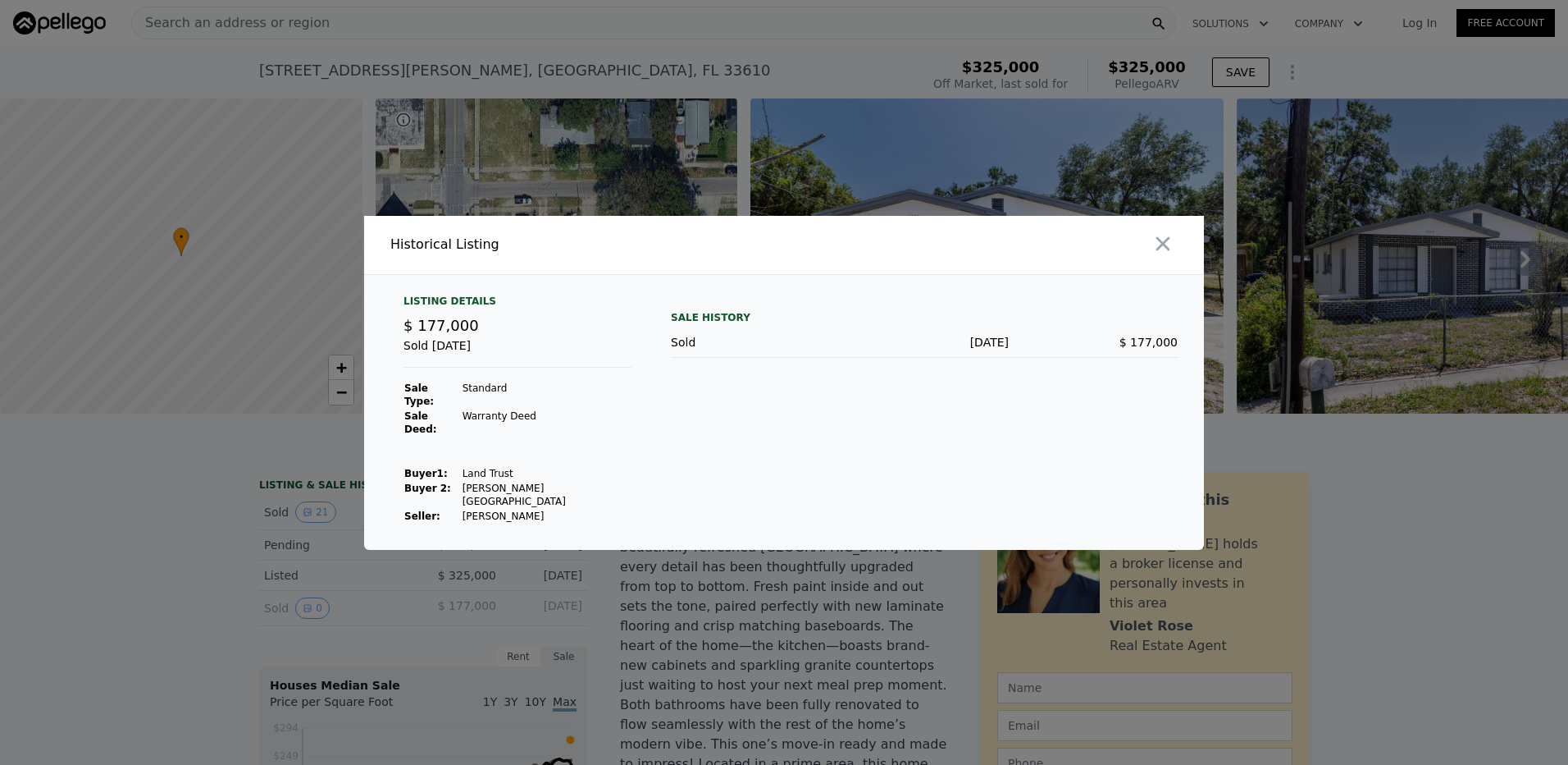
click at [295, 579] on div at bounding box center [784, 382] width 1568 height 765
